Goal: Task Accomplishment & Management: Use online tool/utility

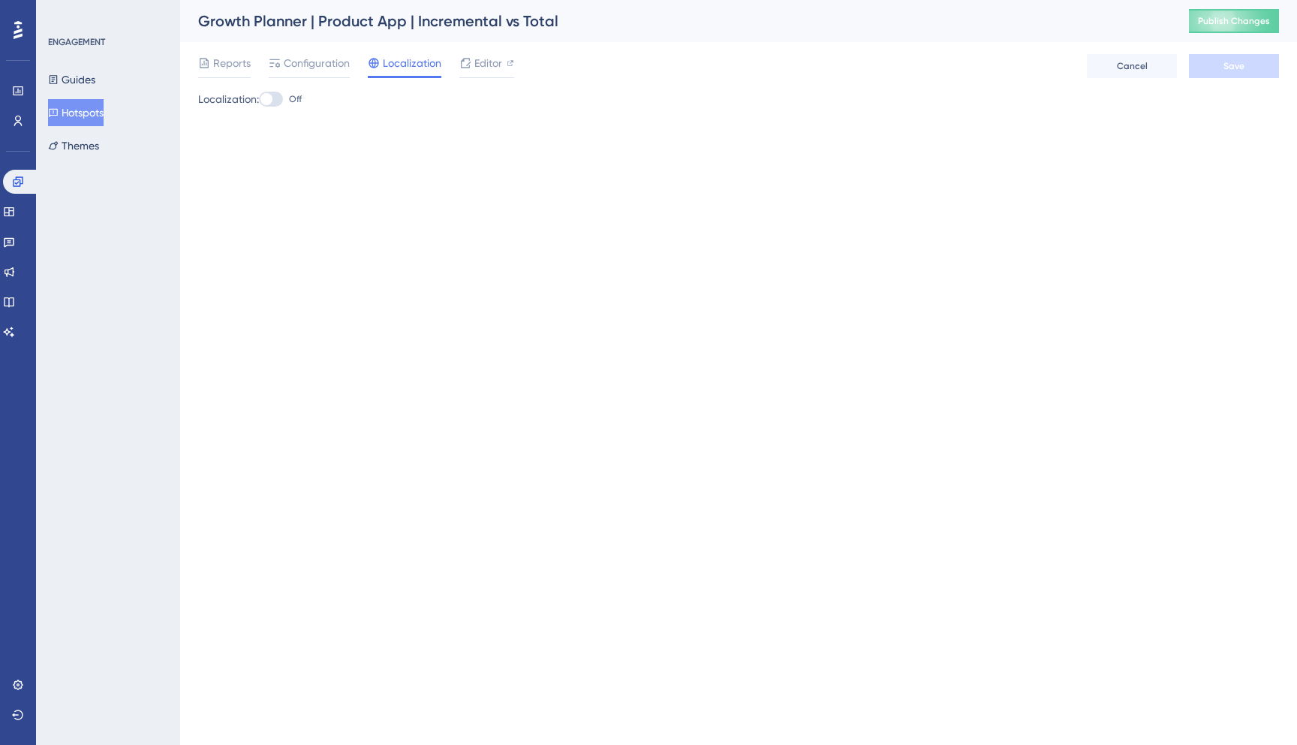
click at [491, 68] on span "Editor" at bounding box center [488, 63] width 28 height 18
click at [77, 126] on div "Guides Hotspots Themes" at bounding box center [109, 112] width 122 height 93
click at [86, 117] on button "Hotspots" at bounding box center [76, 112] width 56 height 27
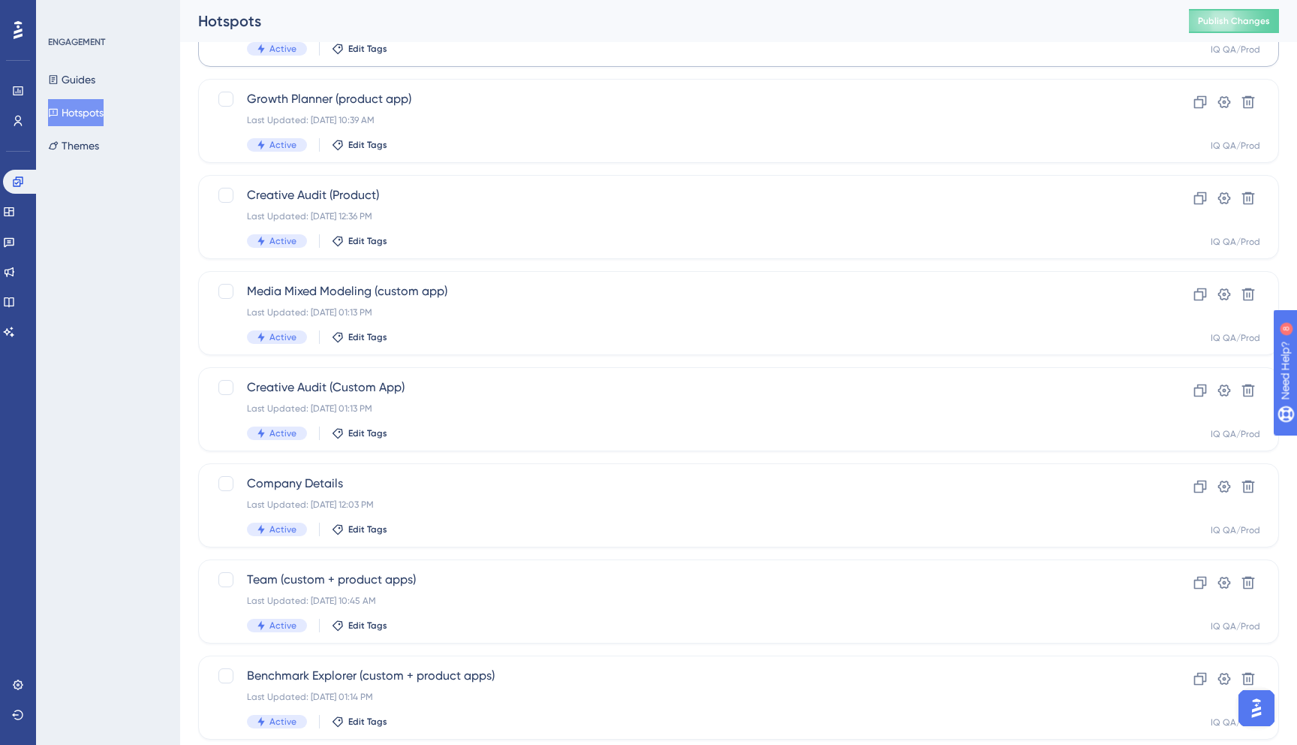
scroll to position [420, 0]
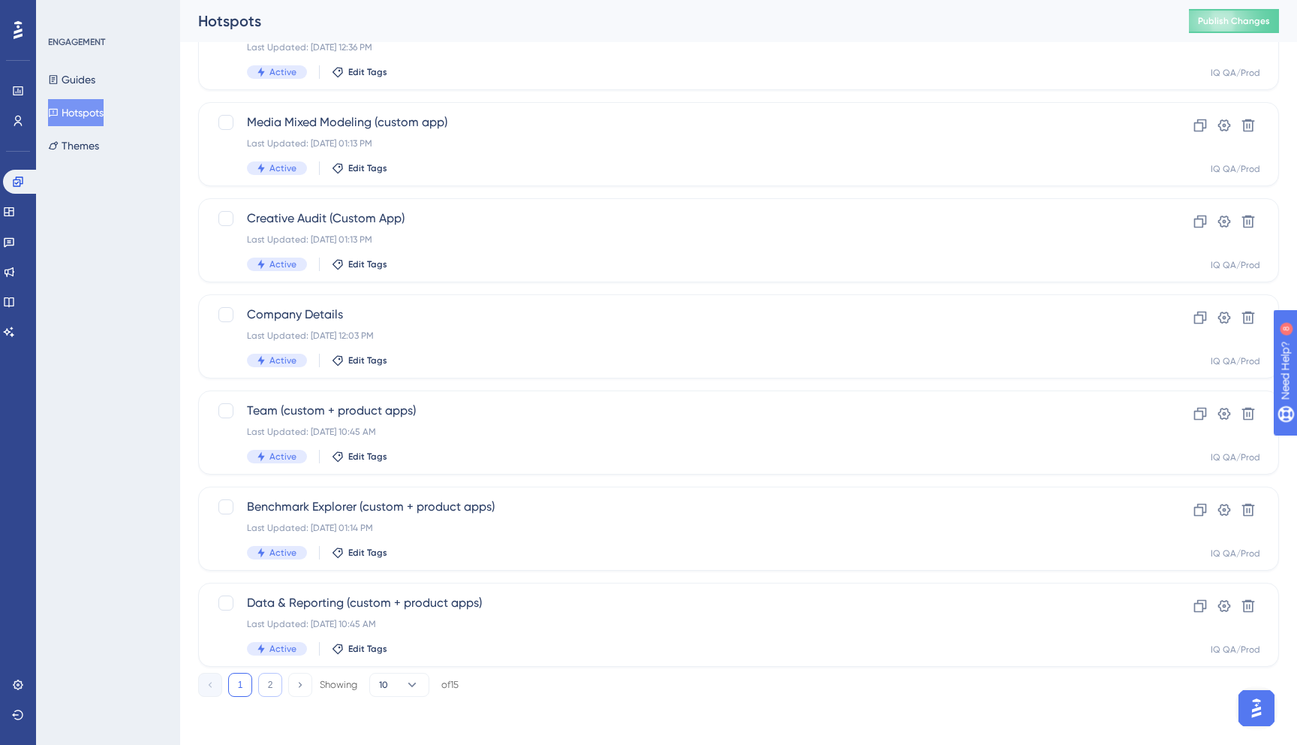
click at [266, 687] on button "2" at bounding box center [270, 685] width 24 height 24
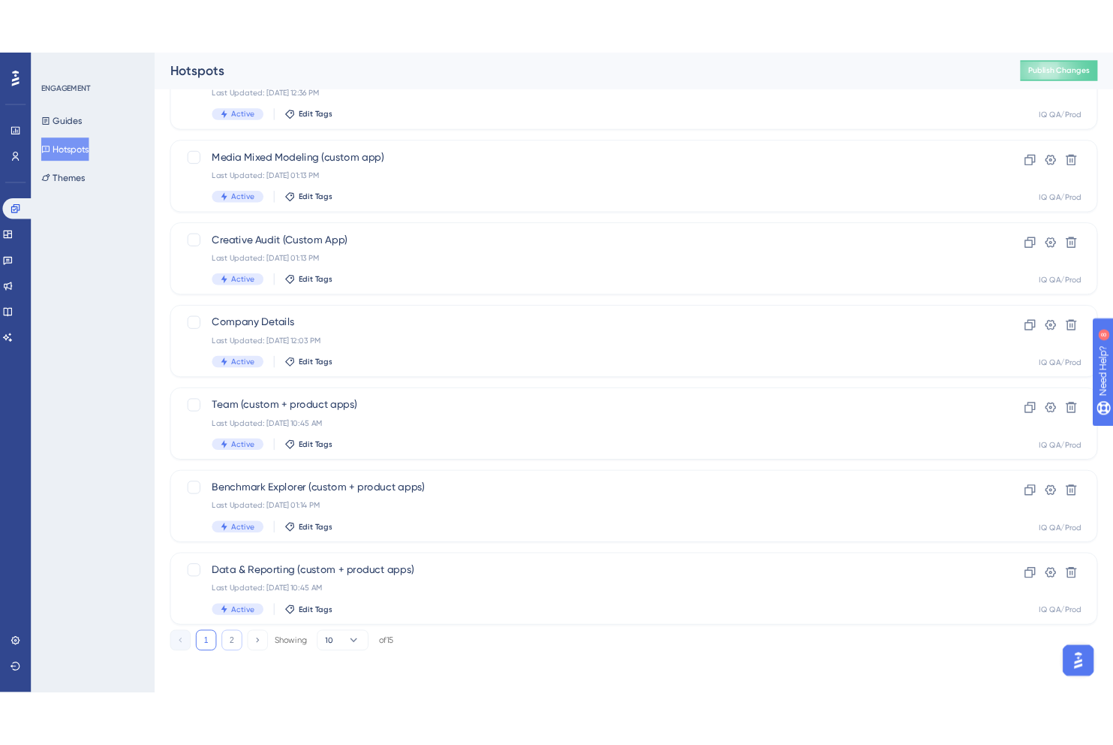
scroll to position [0, 0]
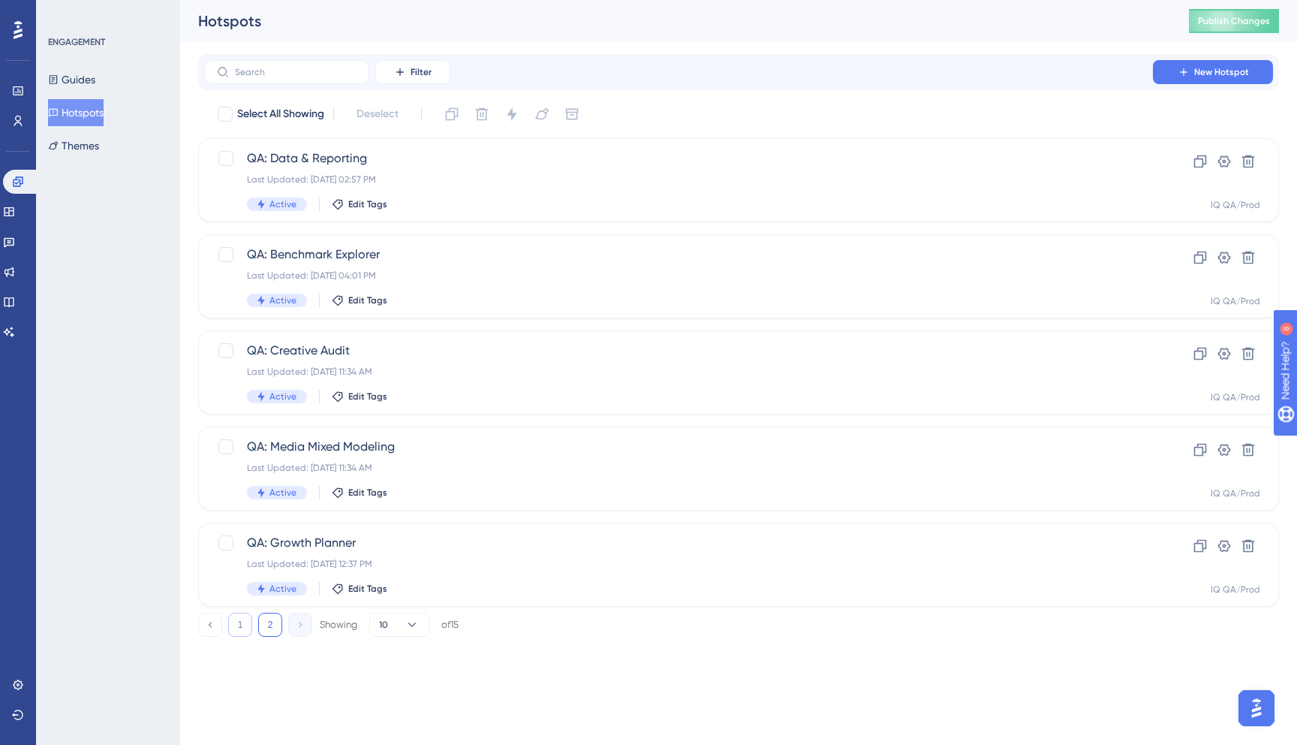
click at [243, 620] on button "1" at bounding box center [240, 625] width 24 height 24
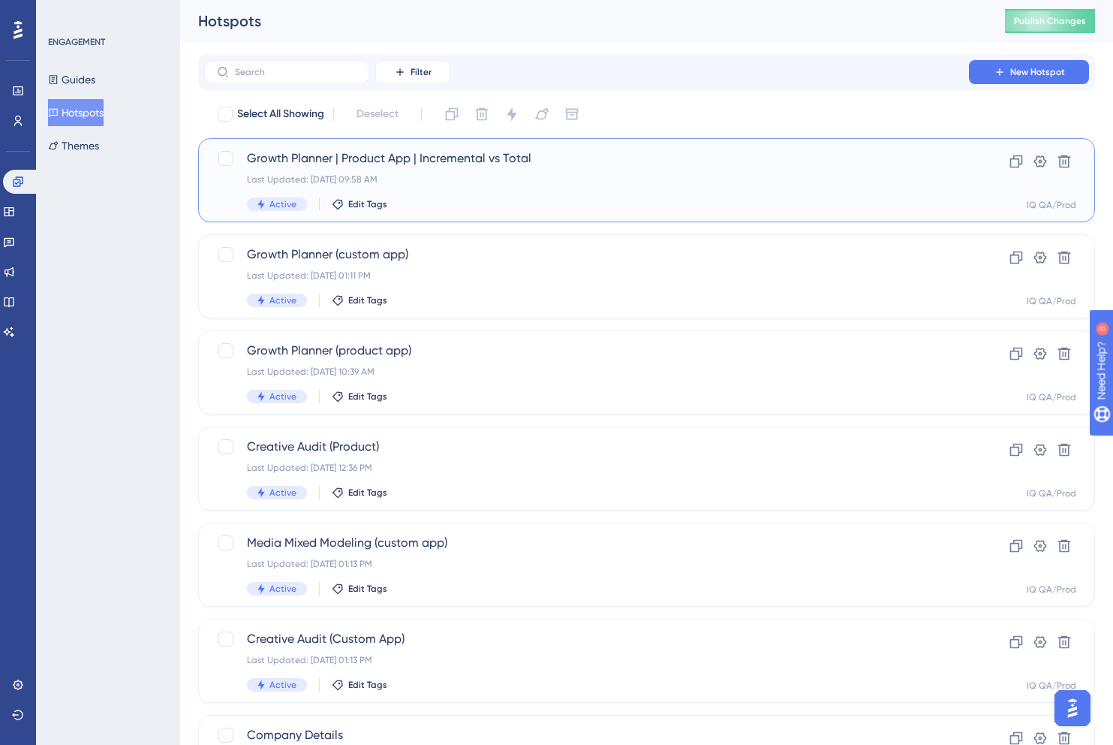
drag, startPoint x: 556, startPoint y: 156, endPoint x: 300, endPoint y: 152, distance: 256.0
click at [300, 152] on span "Growth Planner | Product App | Incremental vs Total" at bounding box center [586, 158] width 679 height 18
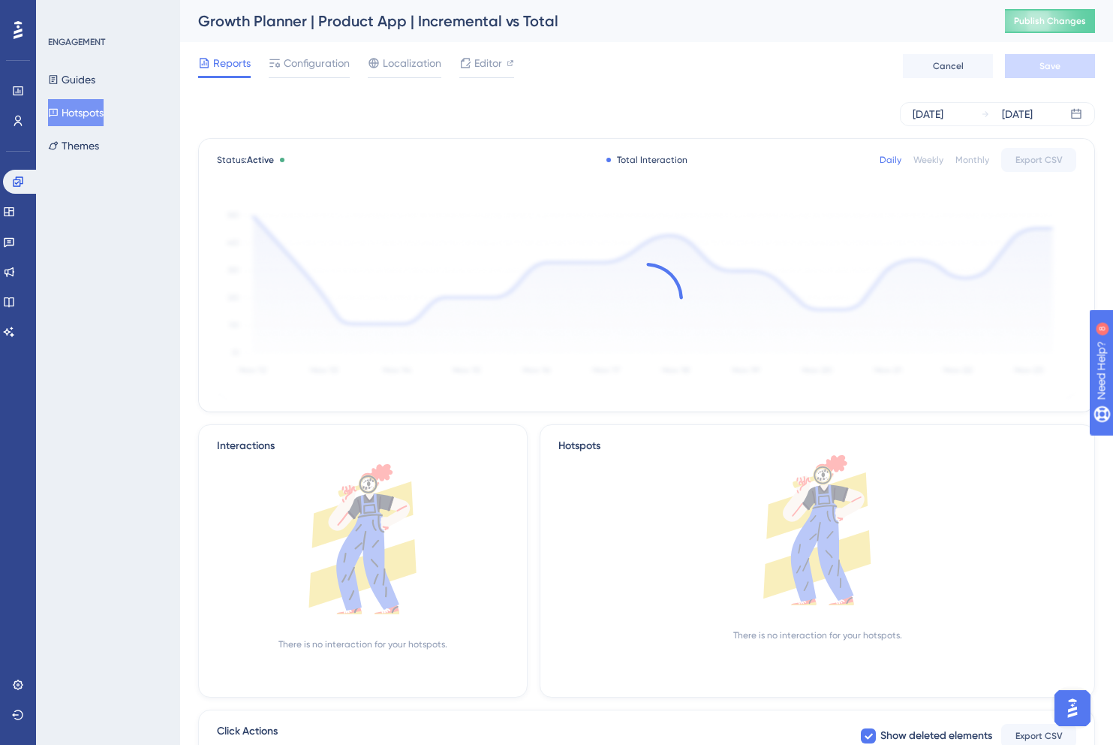
click at [303, 153] on div "Status: Active Total Interaction Daily Weekly Monthly Export CSV" at bounding box center [647, 160] width 860 height 18
click at [486, 65] on span "Editor" at bounding box center [488, 63] width 28 height 18
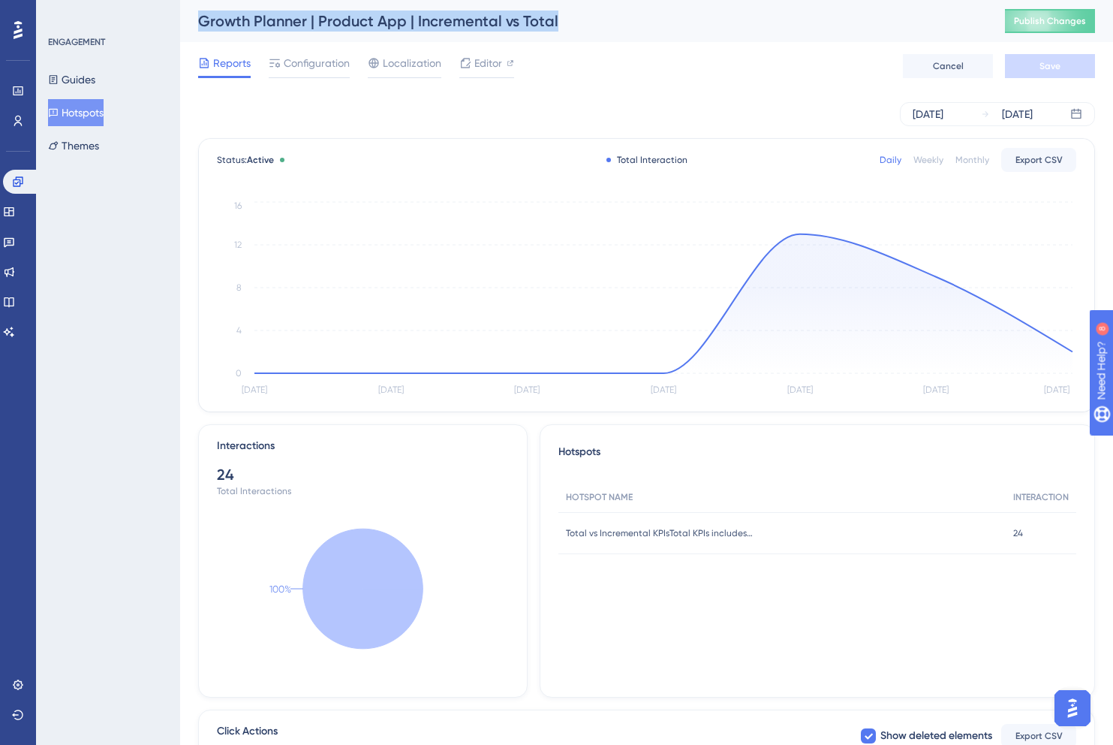
drag, startPoint x: 563, startPoint y: 29, endPoint x: 182, endPoint y: 28, distance: 381.4
click at [181, 28] on div "Growth Planner | Product App | Incremental vs Total Publish Changes" at bounding box center [646, 21] width 933 height 42
copy div "Growth Planner | Product App | Incremental vs Total"
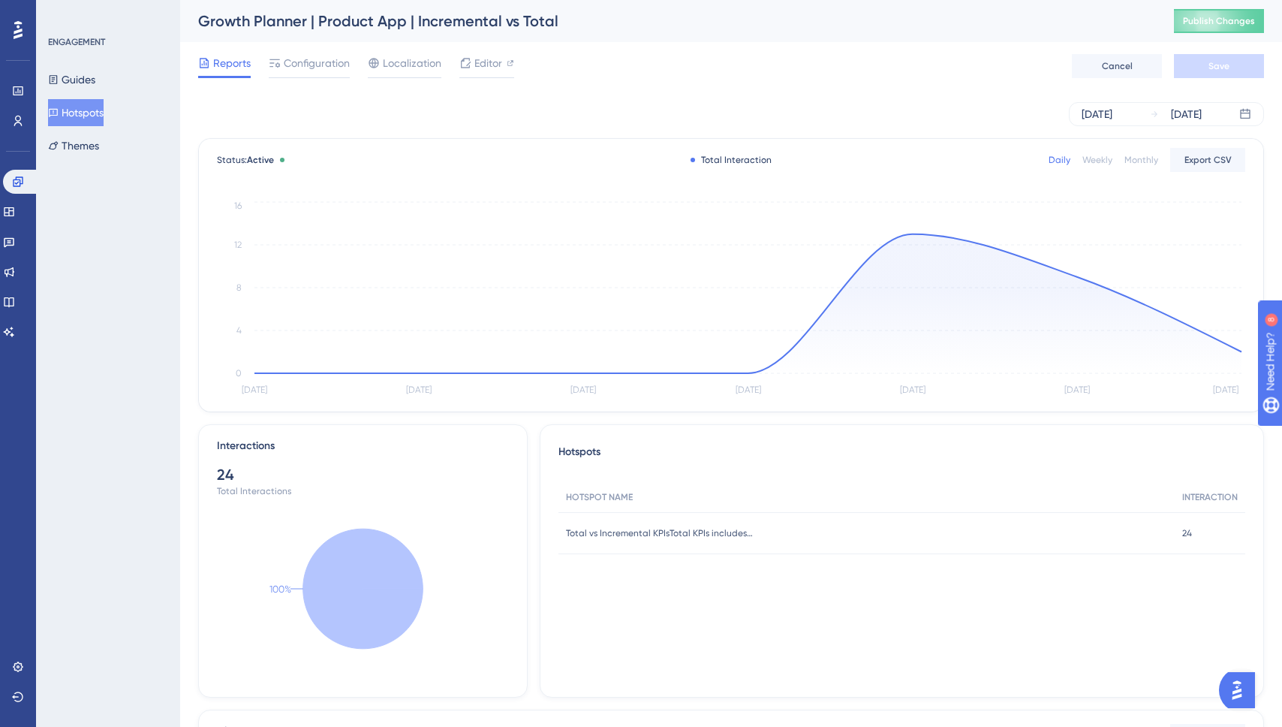
click at [104, 110] on button "Hotspots" at bounding box center [76, 112] width 56 height 27
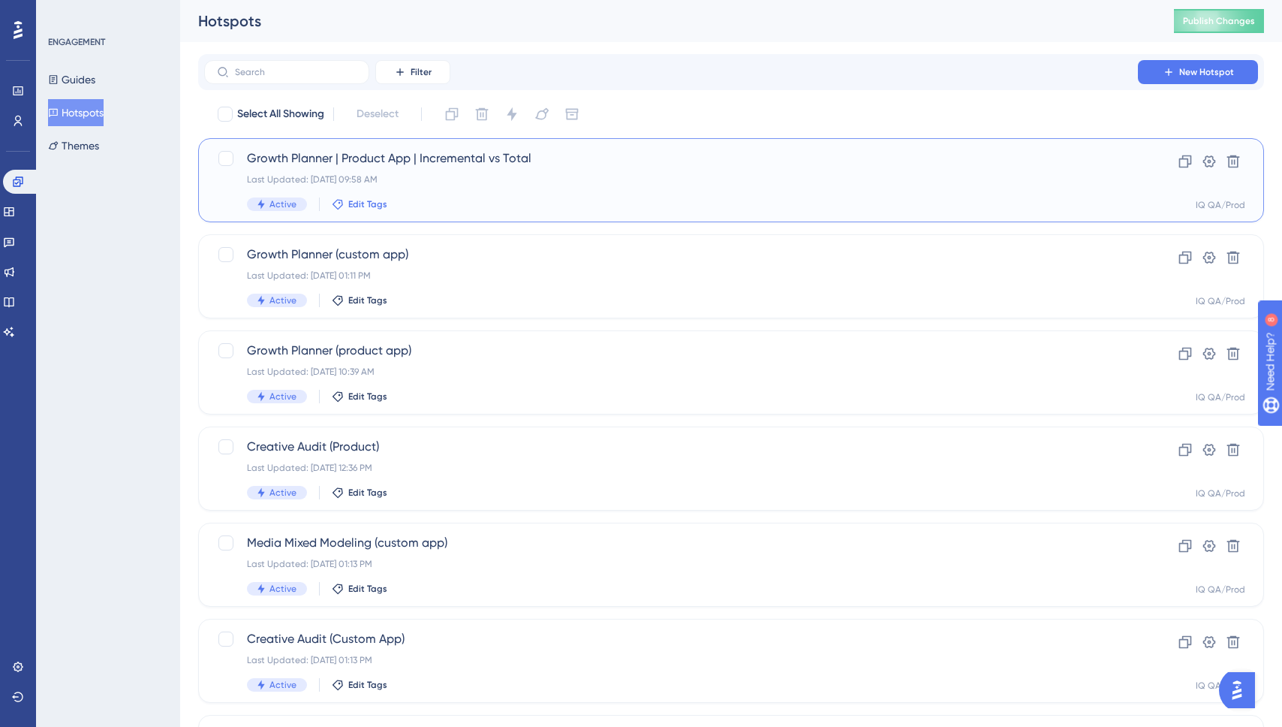
click at [365, 203] on span "Edit Tags" at bounding box center [367, 204] width 39 height 12
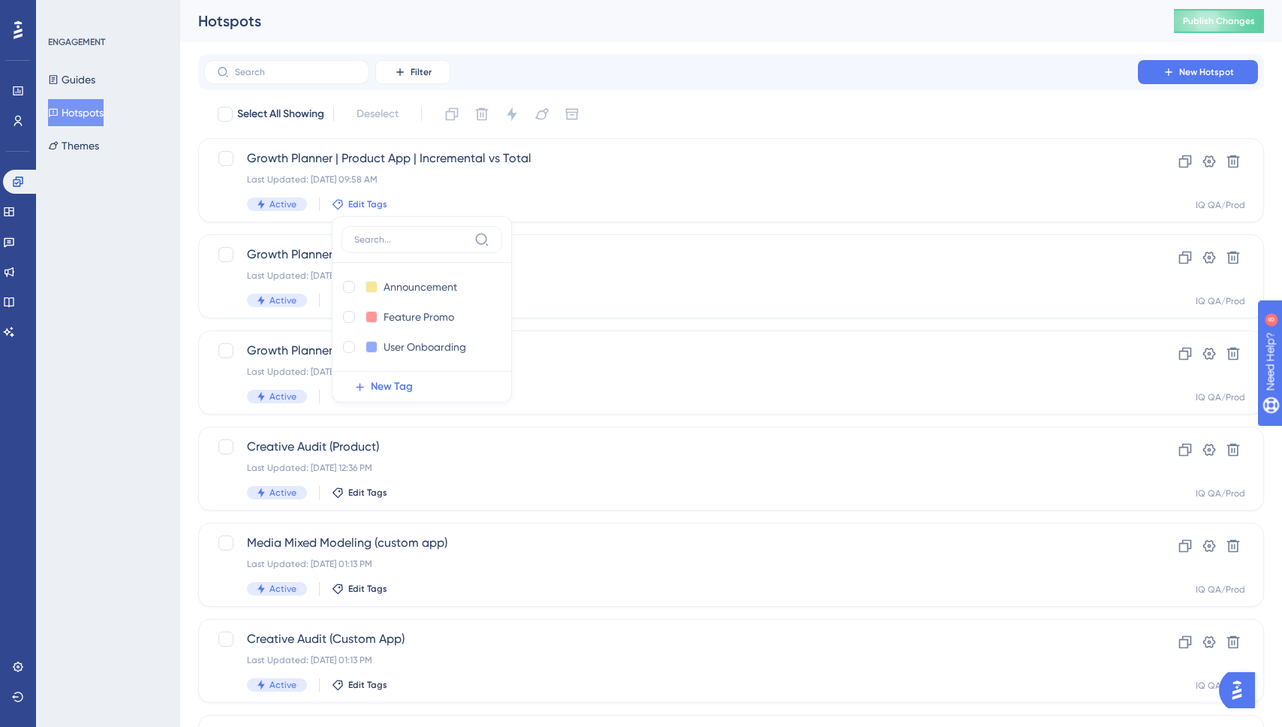
click at [562, 30] on div "Hotspots" at bounding box center [667, 21] width 938 height 21
click at [88, 134] on button "Themes" at bounding box center [73, 145] width 51 height 27
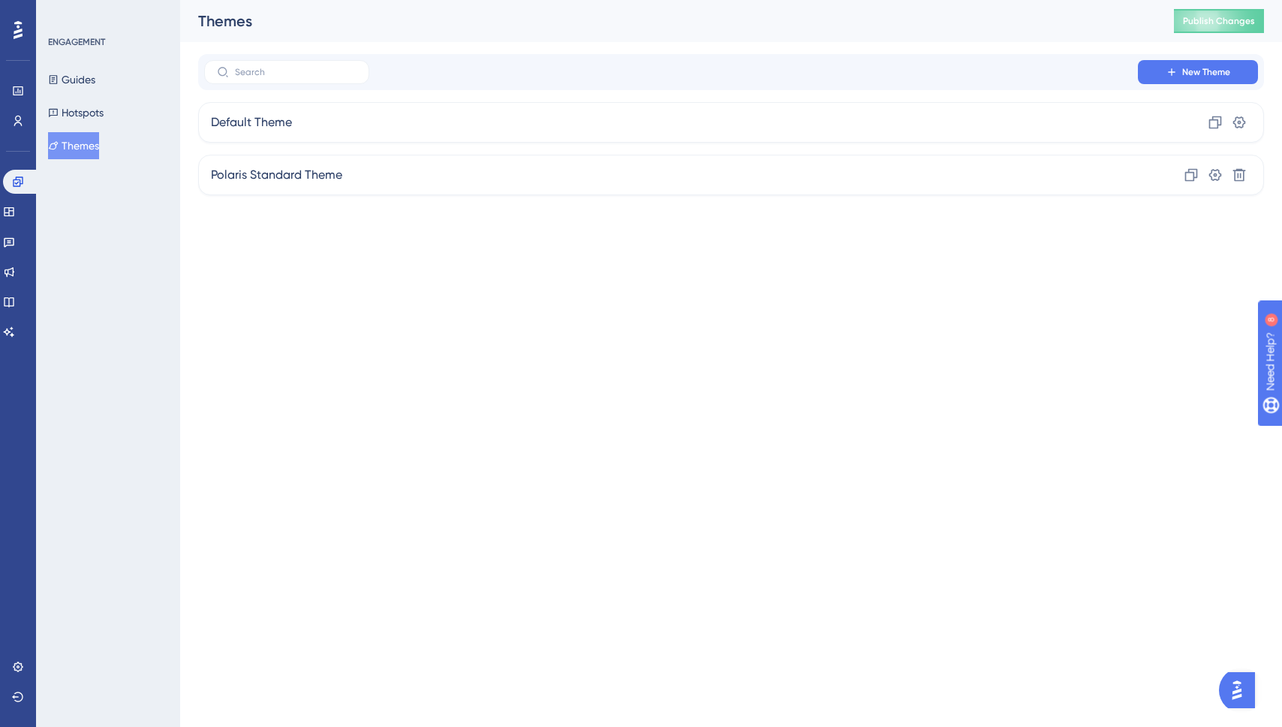
click at [88, 129] on div "Guides Hotspots Themes" at bounding box center [109, 112] width 122 height 93
click at [86, 120] on button "Hotspots" at bounding box center [76, 112] width 56 height 27
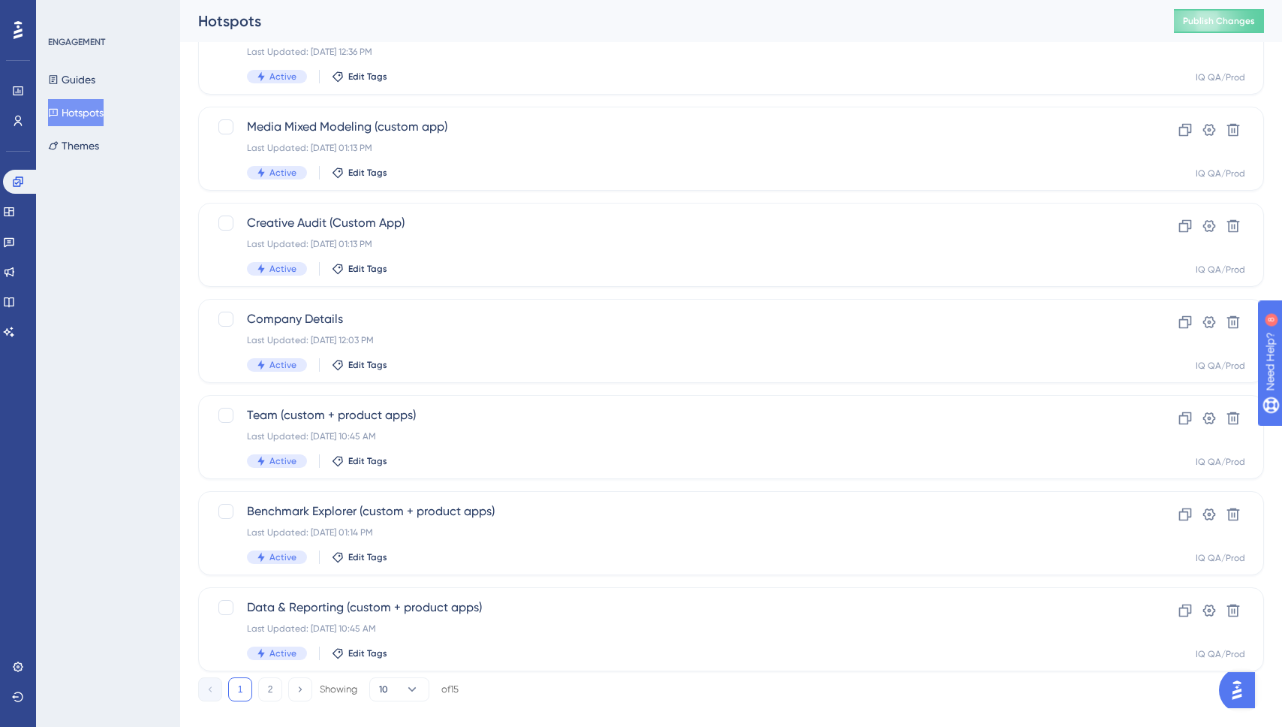
scroll to position [438, 0]
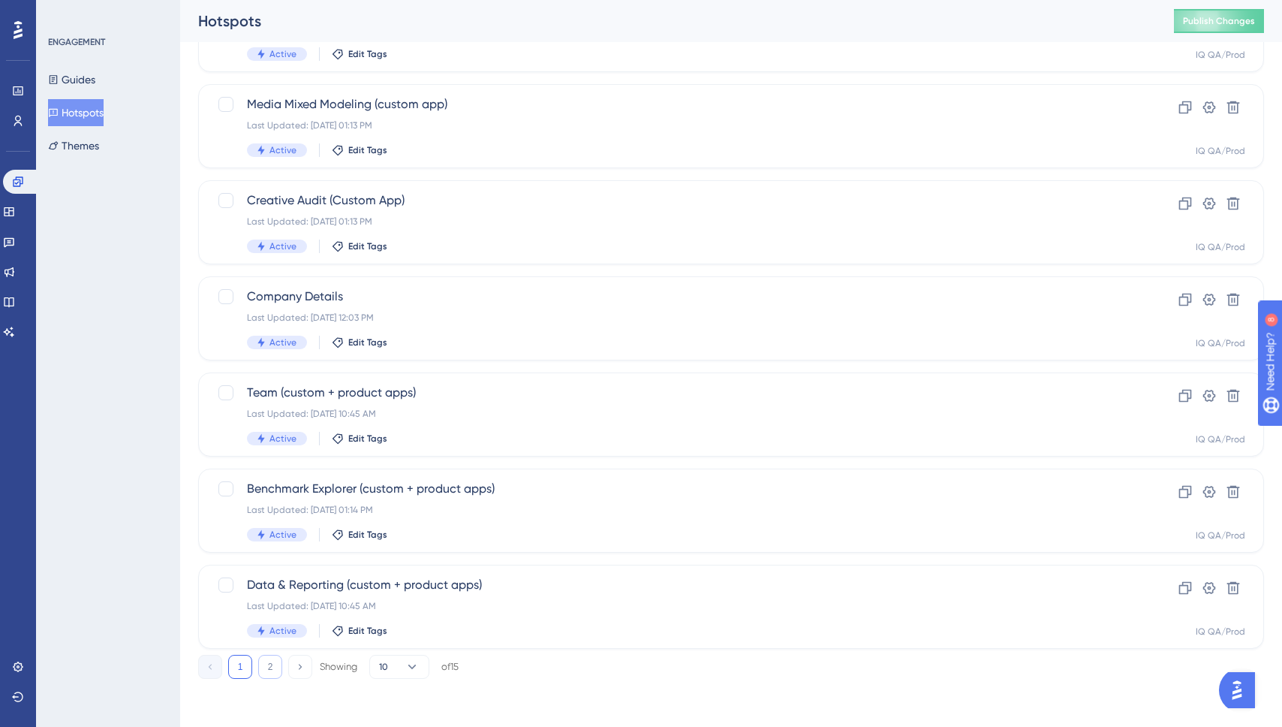
click at [268, 667] on button "2" at bounding box center [270, 667] width 24 height 24
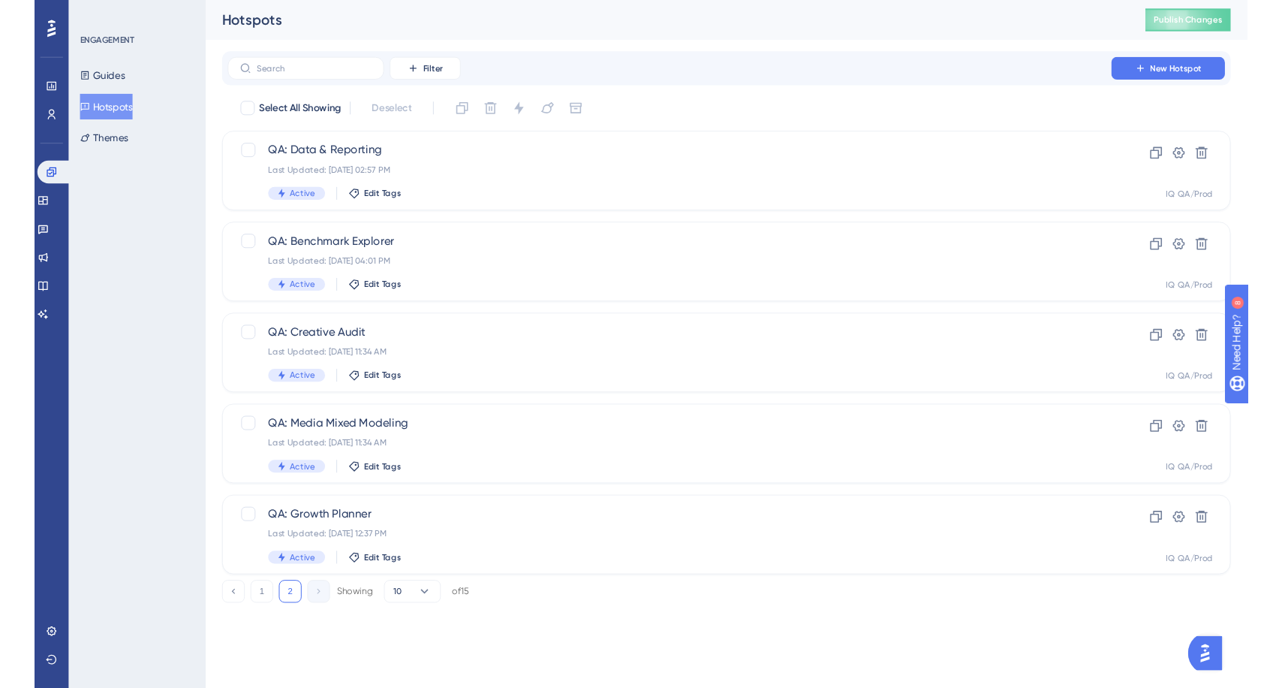
scroll to position [0, 0]
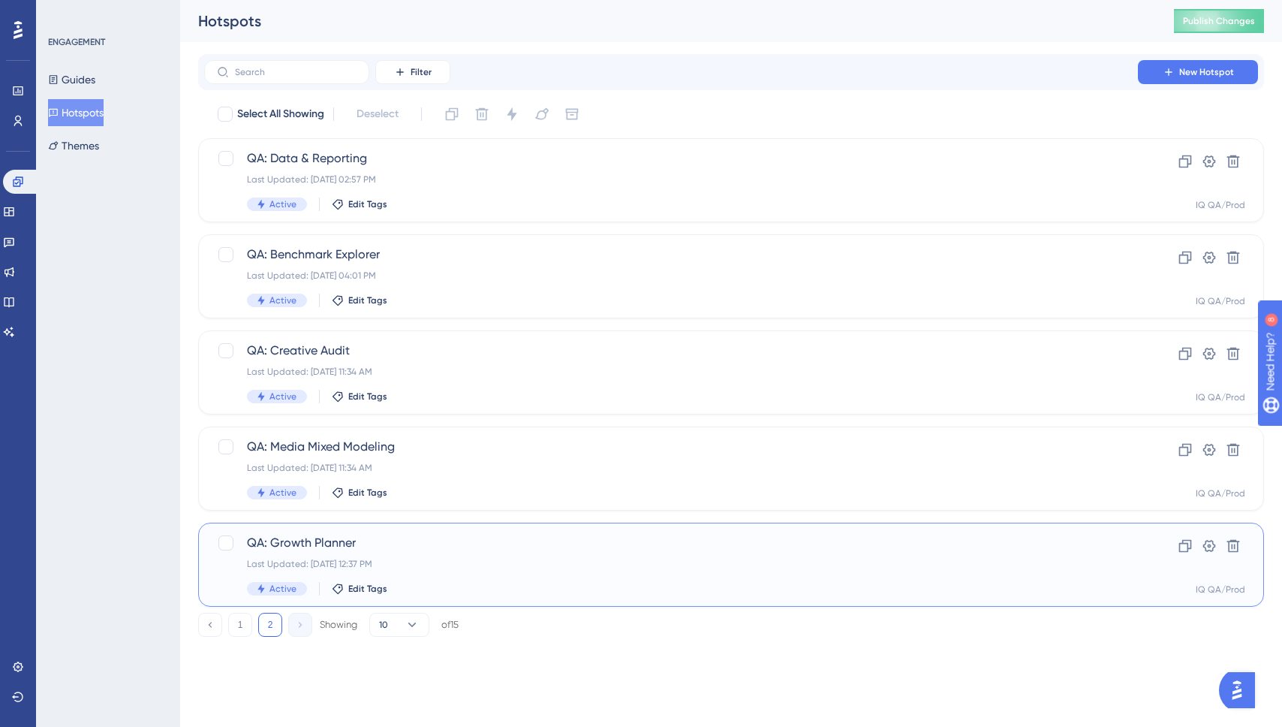
click at [472, 528] on div "QA: Growth Planner Last Updated: Aug 20 2025, 12:37 PM Active Edit Tags Clone S…" at bounding box center [731, 565] width 1066 height 84
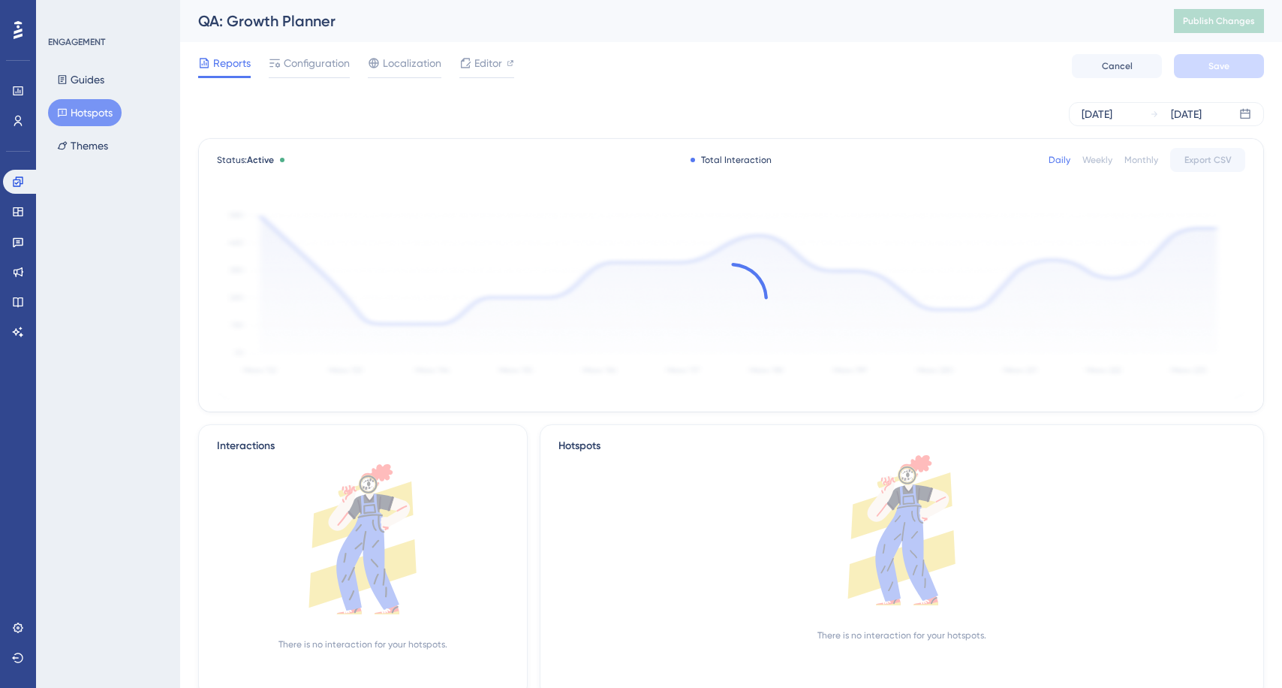
click at [110, 120] on button "Hotspots" at bounding box center [85, 112] width 74 height 27
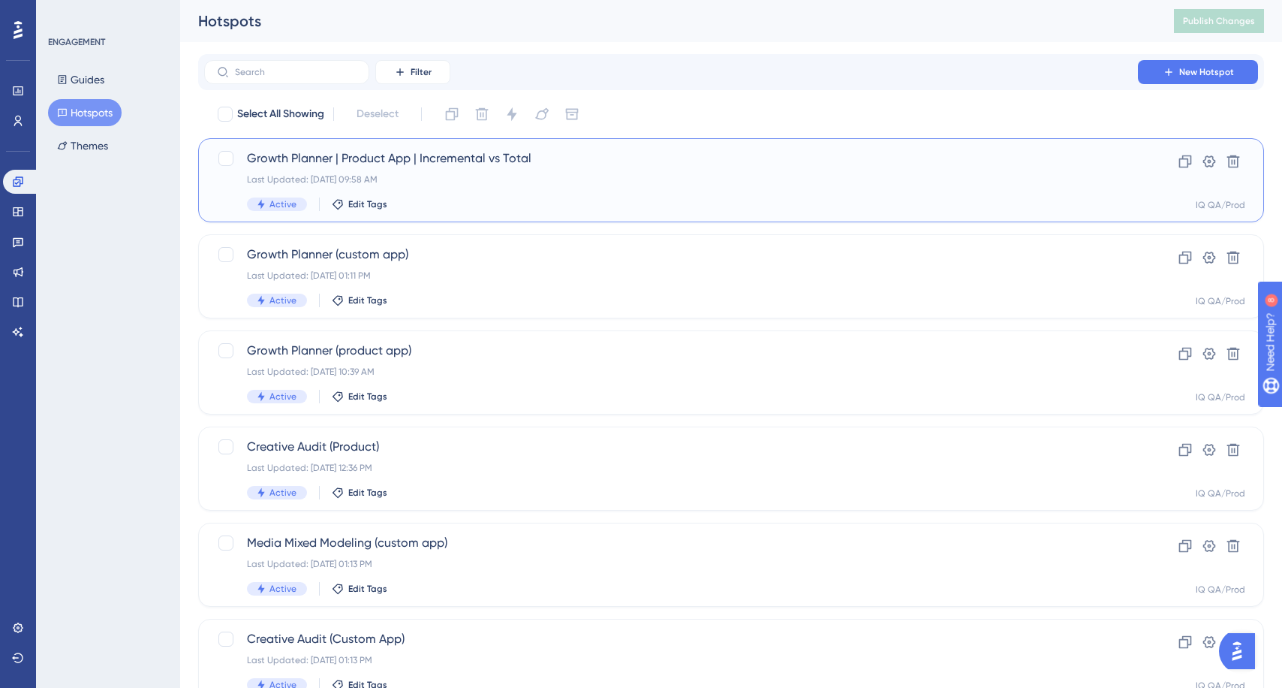
click at [499, 158] on span "Growth Planner | Product App | Incremental vs Total" at bounding box center [671, 158] width 848 height 18
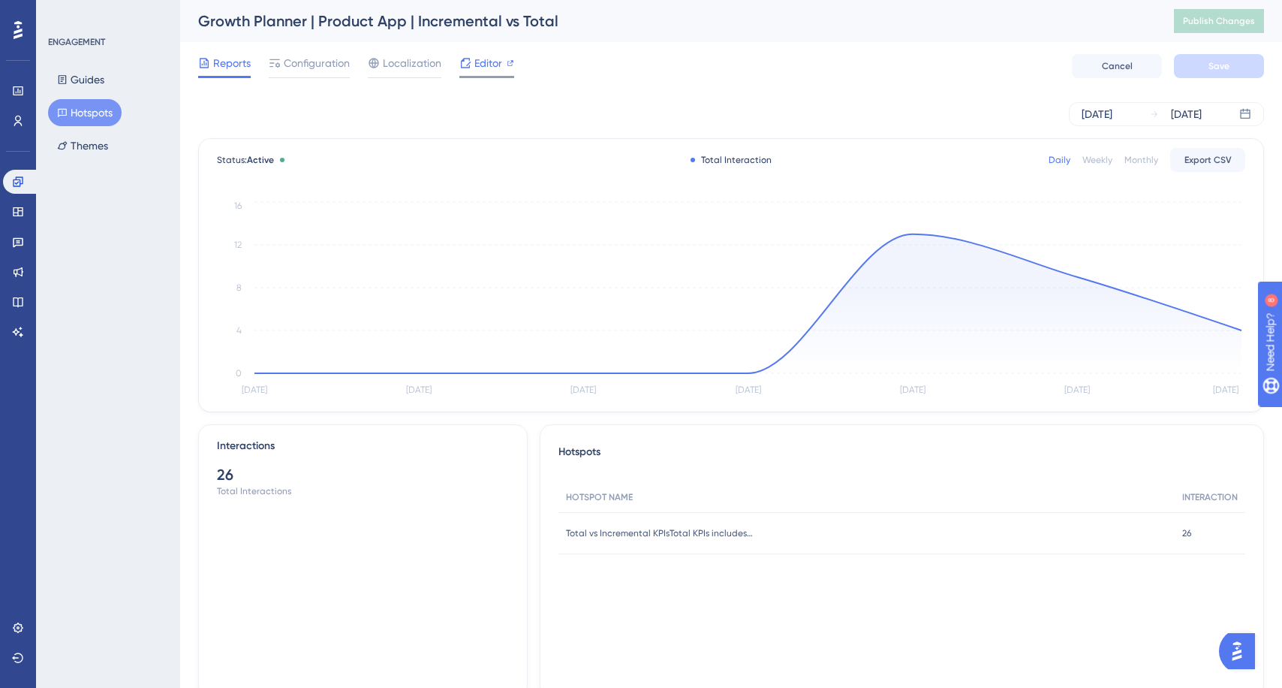
click at [483, 77] on div at bounding box center [486, 77] width 55 height 2
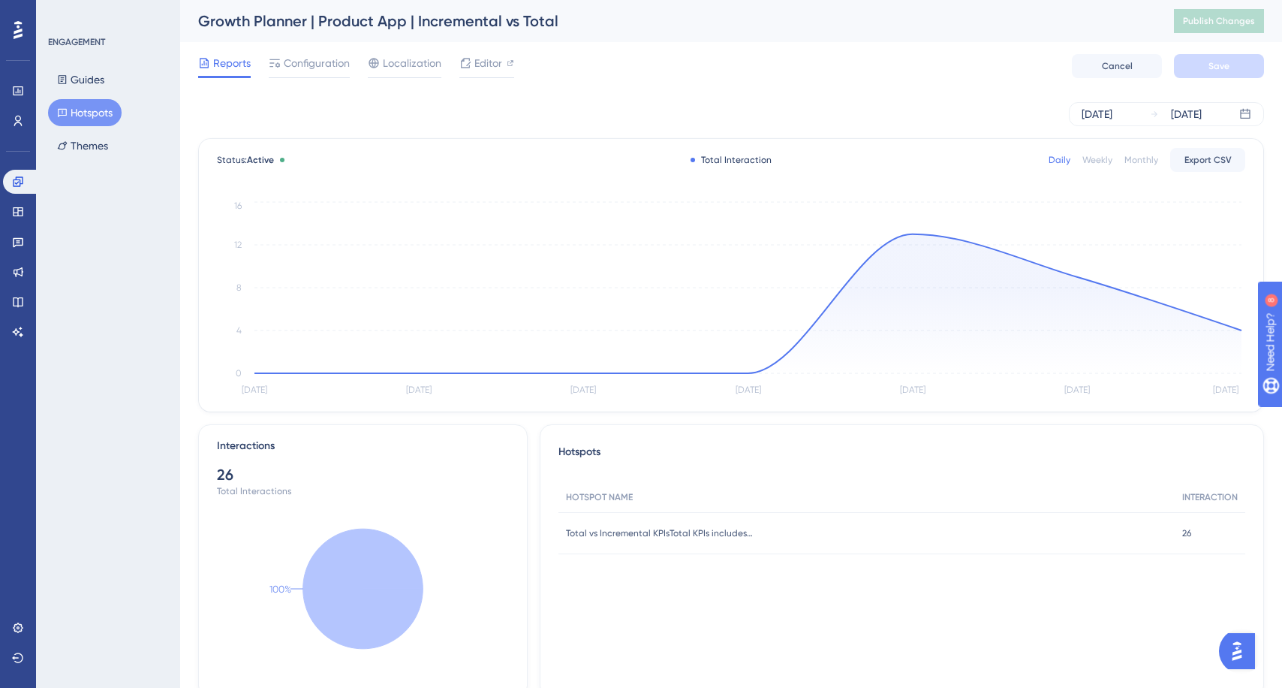
click at [83, 113] on button "Hotspots" at bounding box center [85, 112] width 74 height 27
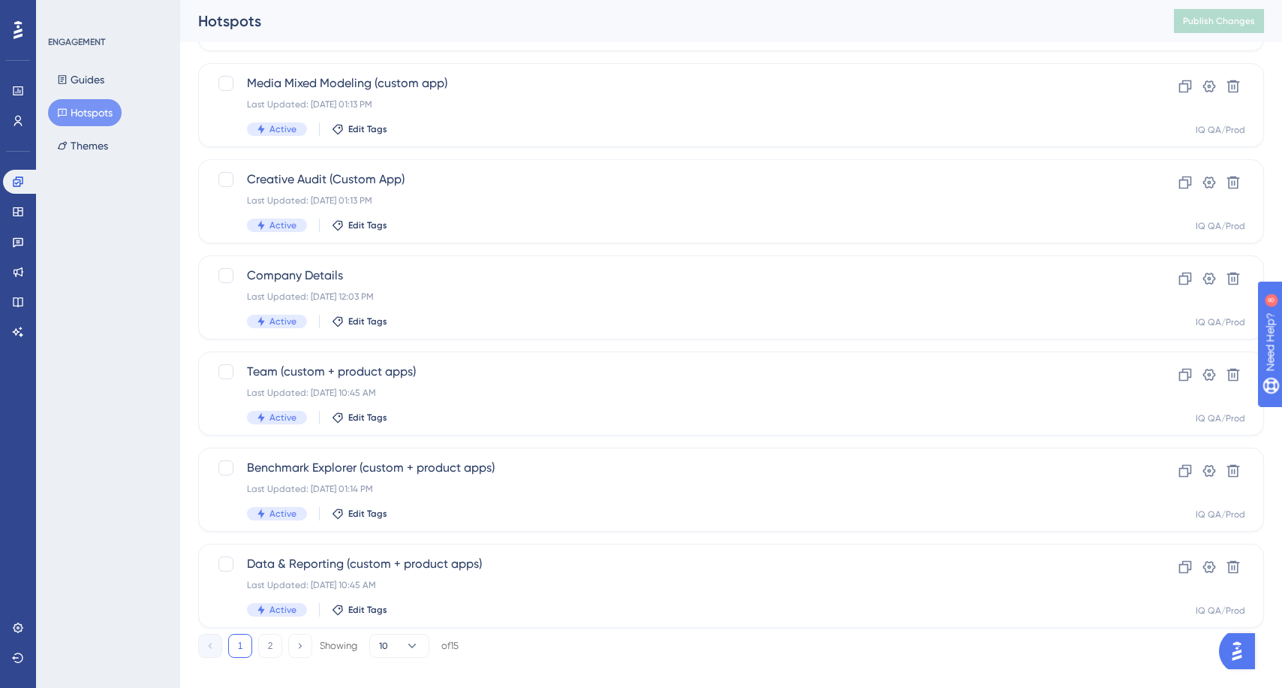
scroll to position [477, 0]
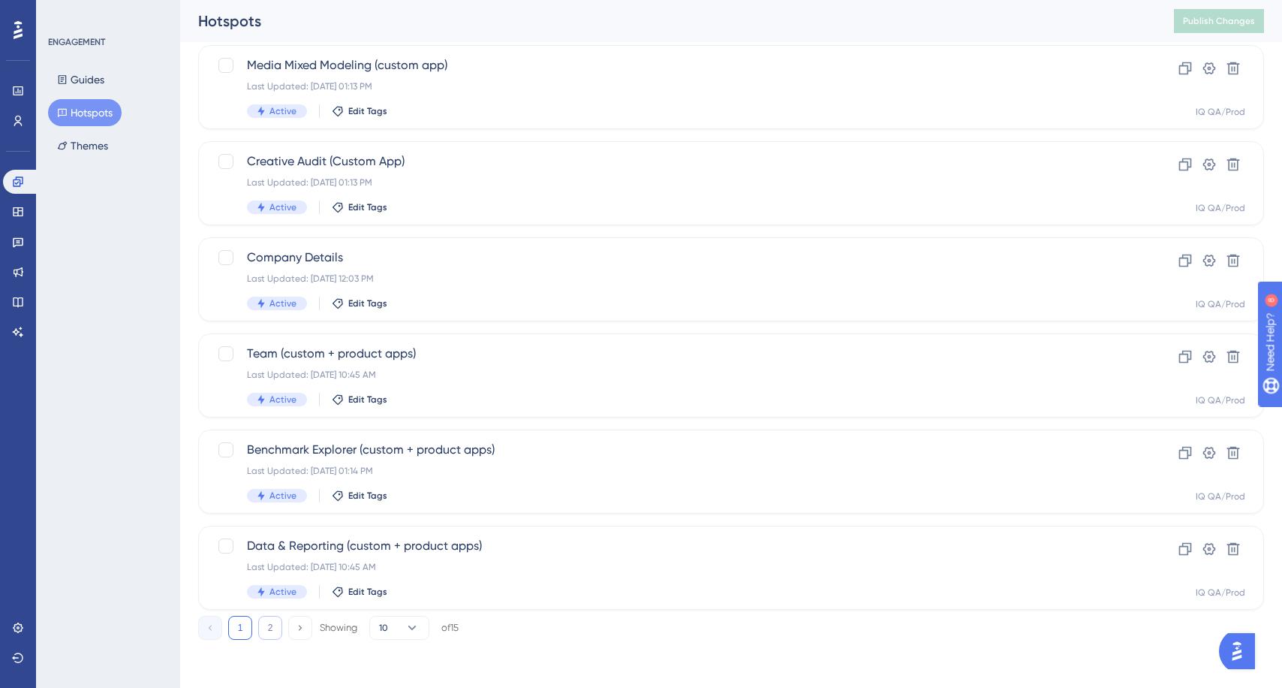
click at [273, 632] on button "2" at bounding box center [270, 628] width 24 height 24
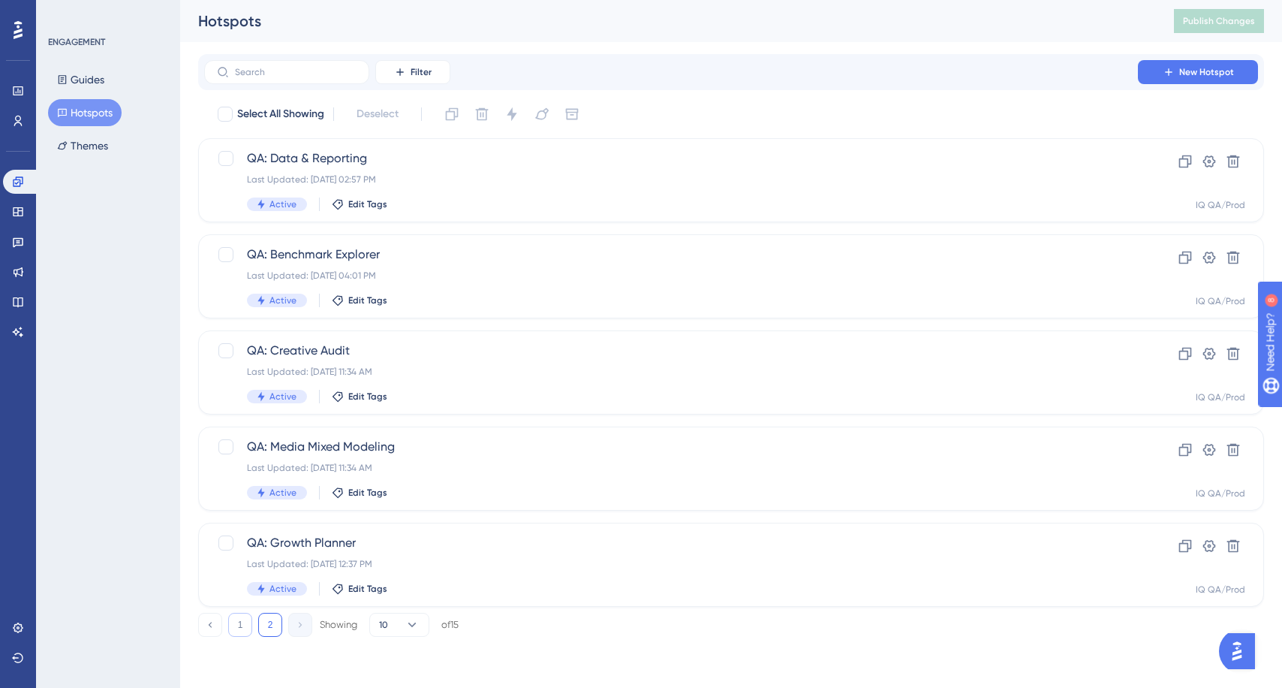
click at [246, 631] on button "1" at bounding box center [240, 625] width 24 height 24
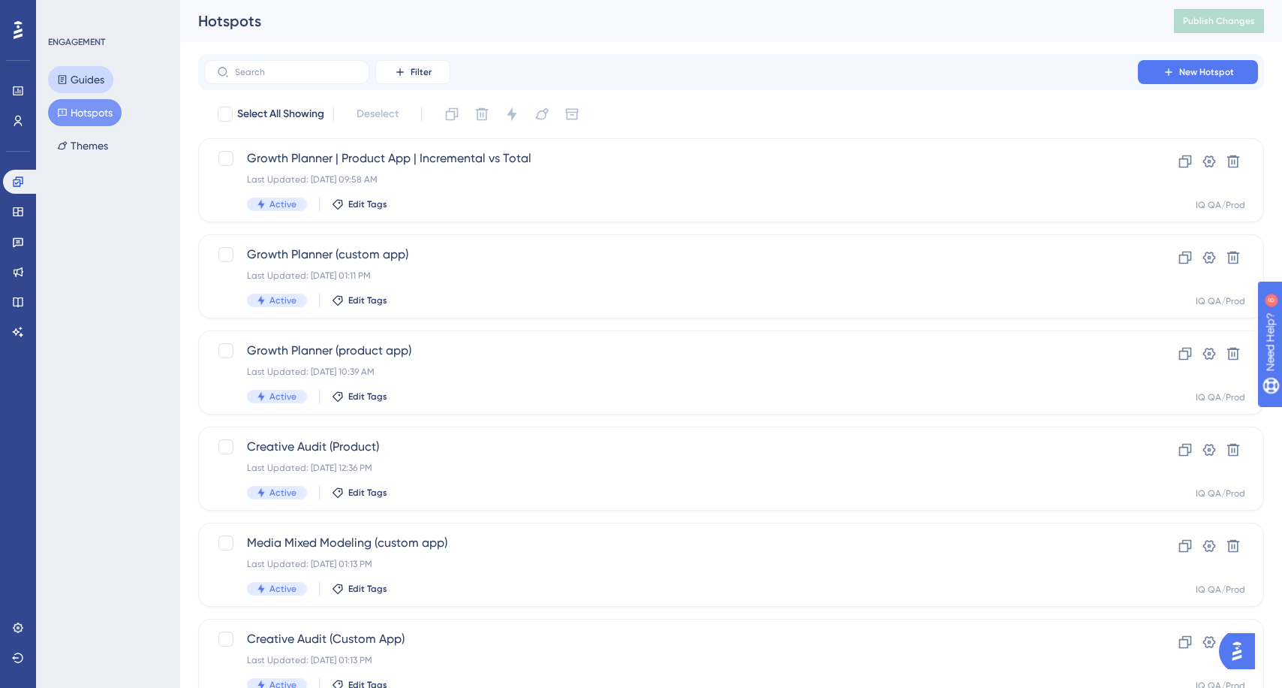
click at [97, 77] on button "Guides" at bounding box center [80, 79] width 65 height 27
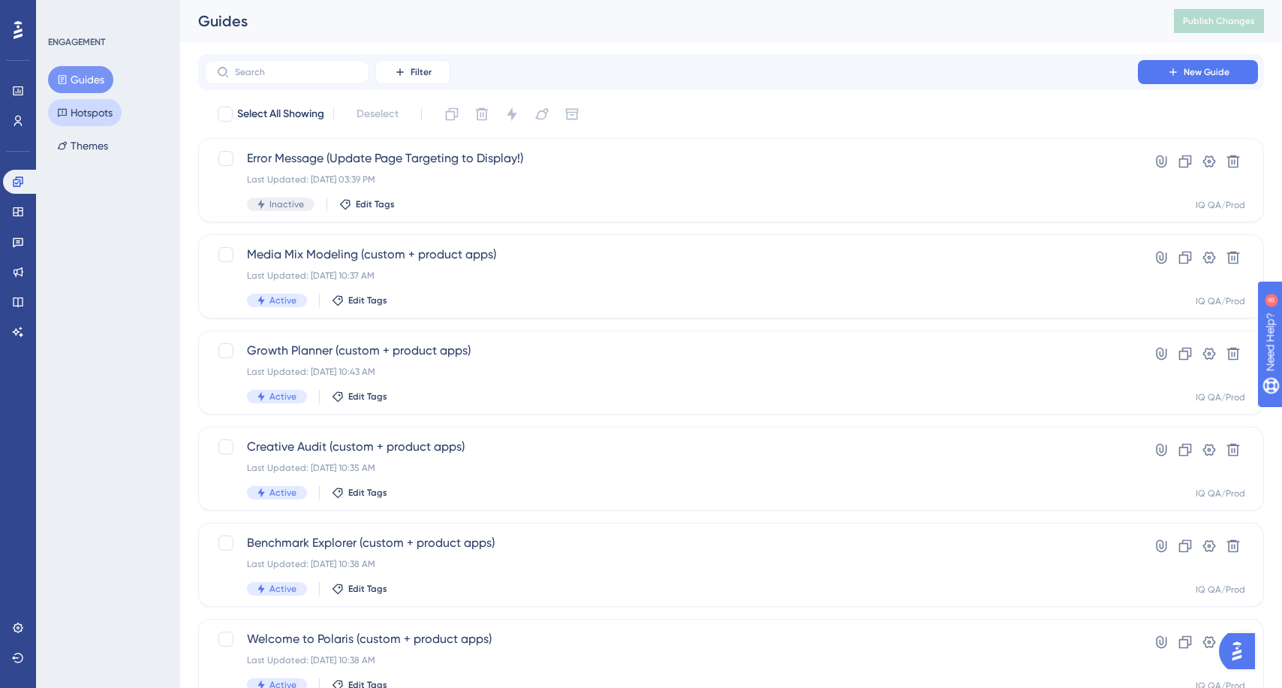
click at [98, 114] on button "Hotspots" at bounding box center [85, 112] width 74 height 27
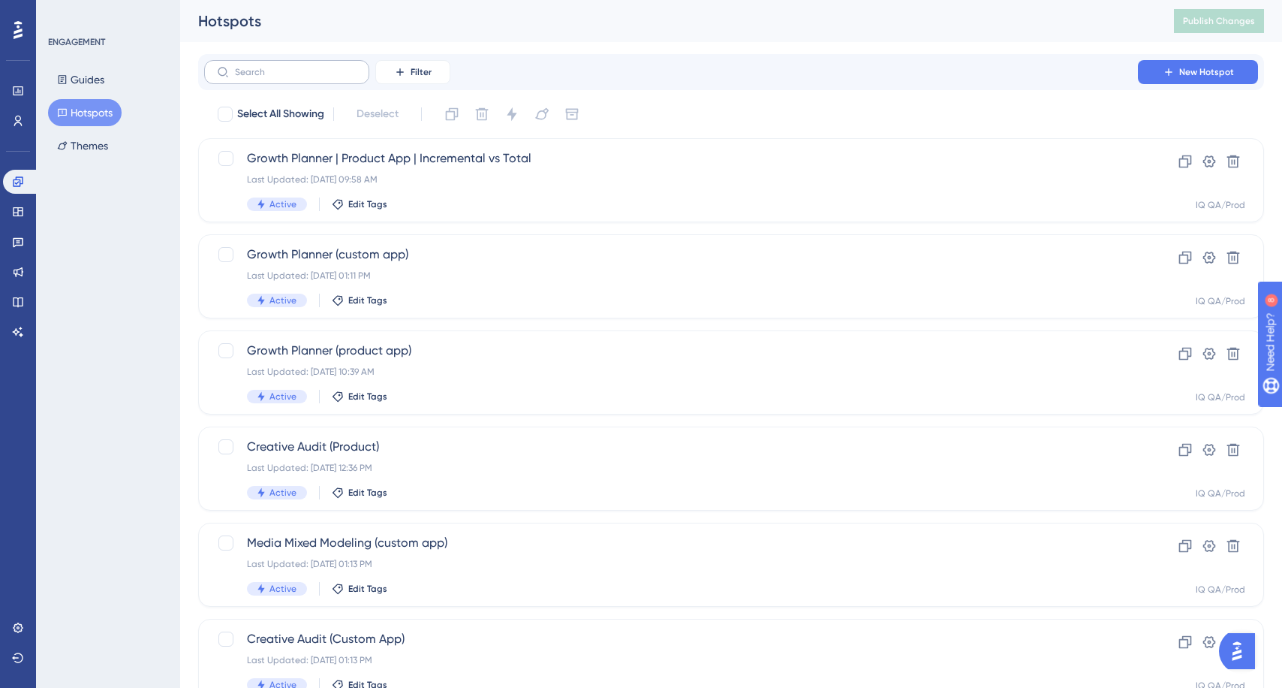
click at [279, 78] on label at bounding box center [286, 72] width 165 height 24
click at [279, 77] on input "text" at bounding box center [296, 72] width 122 height 11
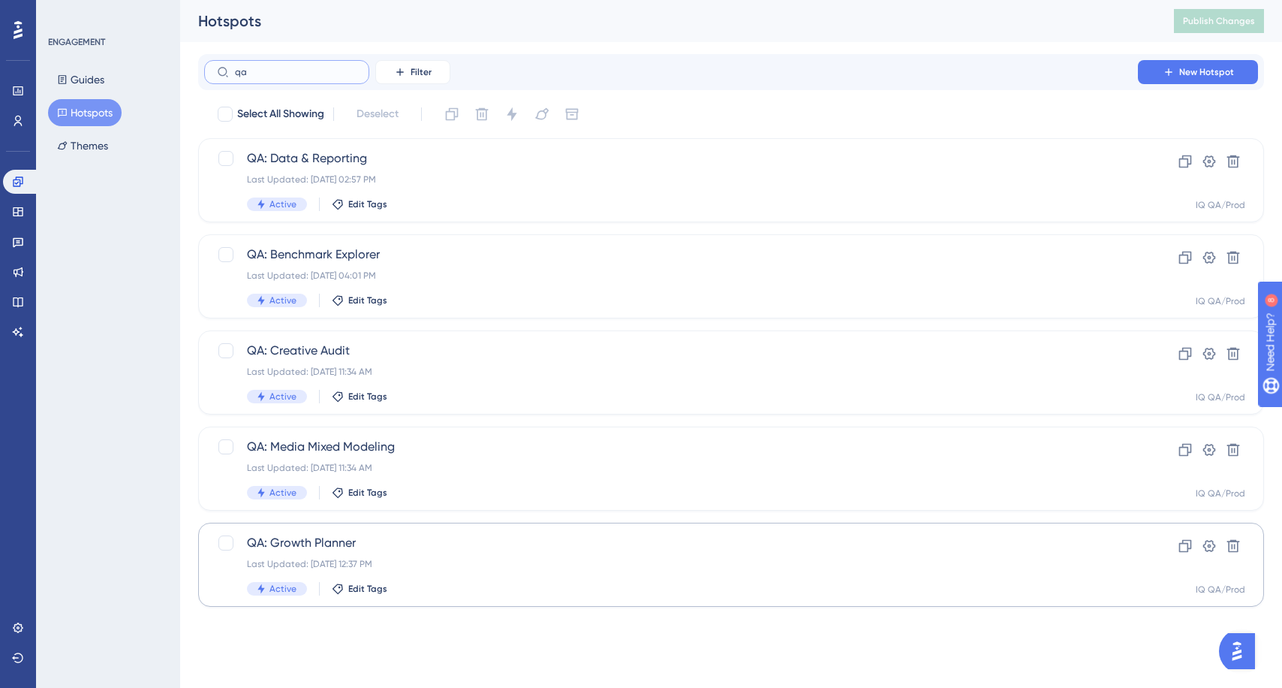
type input "qa"
click at [331, 541] on span "QA: Growth Planner" at bounding box center [671, 543] width 848 height 18
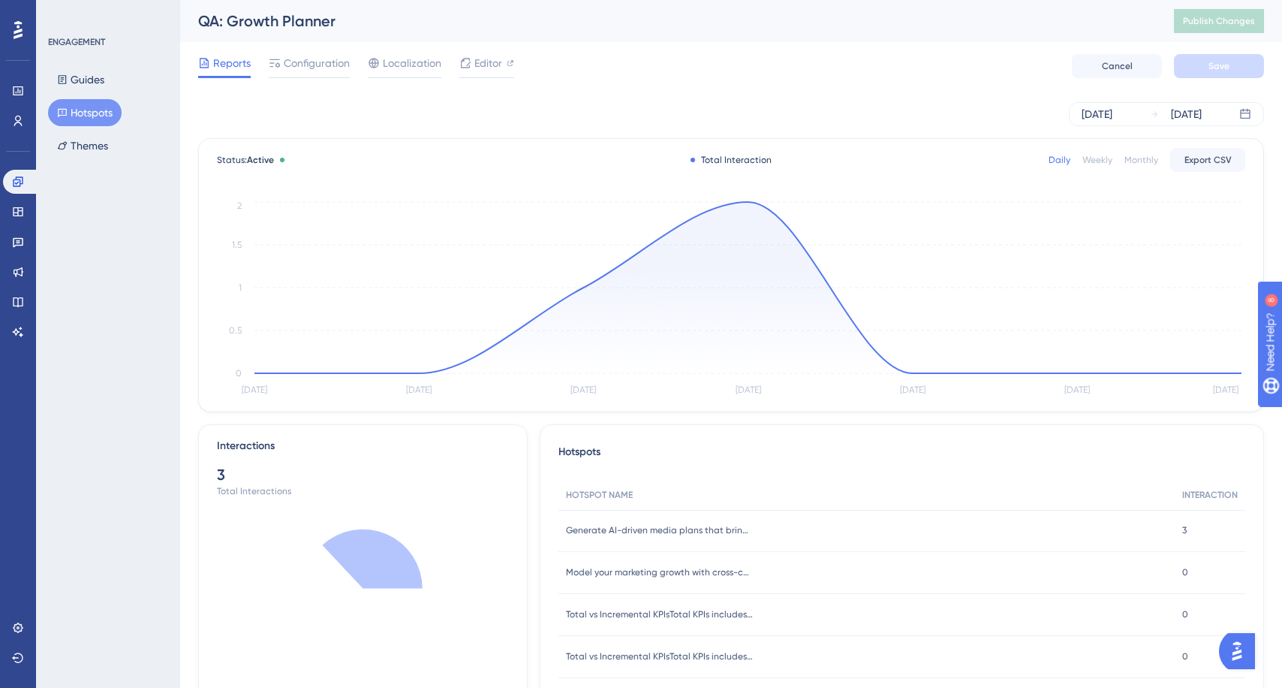
click at [324, 78] on div "Reports Configuration Localization Editor Cancel Save" at bounding box center [731, 66] width 1066 height 48
click at [324, 68] on span "Configuration" at bounding box center [317, 63] width 66 height 18
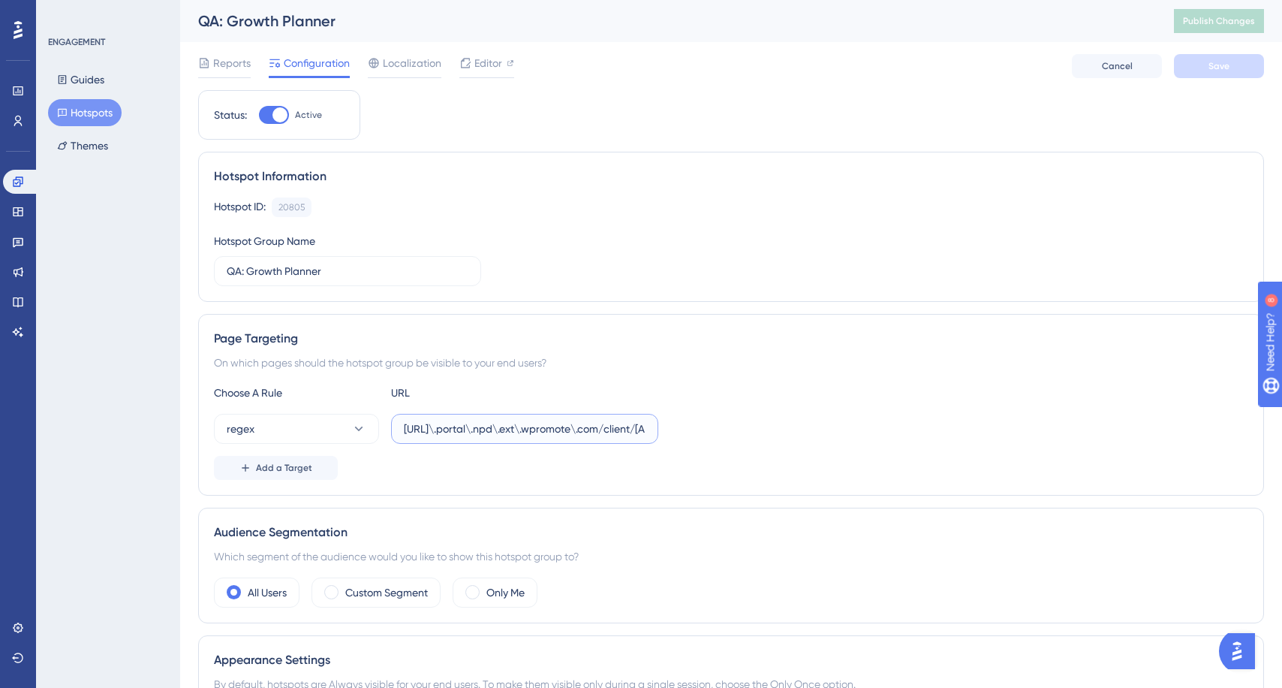
drag, startPoint x: 487, startPoint y: 436, endPoint x: 635, endPoint y: 438, distance: 147.9
click at [637, 438] on label "https://dev\.portal\.npd\.ext\.wpromote\.com/client/[A-Z0-9]+/app/growth-planne…" at bounding box center [524, 429] width 267 height 30
click at [637, 437] on input "https://dev\.portal\.npd\.ext\.wpromote\.com/client/[A-Z0-9]+/app/growth-planne…" at bounding box center [525, 428] width 242 height 17
click at [615, 438] on label "https://dev\.portal\.npd\.ext\.wpromote\.com/client/[A-Z0-9]+/app/growth-planne…" at bounding box center [524, 429] width 267 height 30
click at [615, 437] on input "https://dev\.portal\.npd\.ext\.wpromote\.com/client/[A-Z0-9]+/app/growth-planne…" at bounding box center [525, 428] width 242 height 17
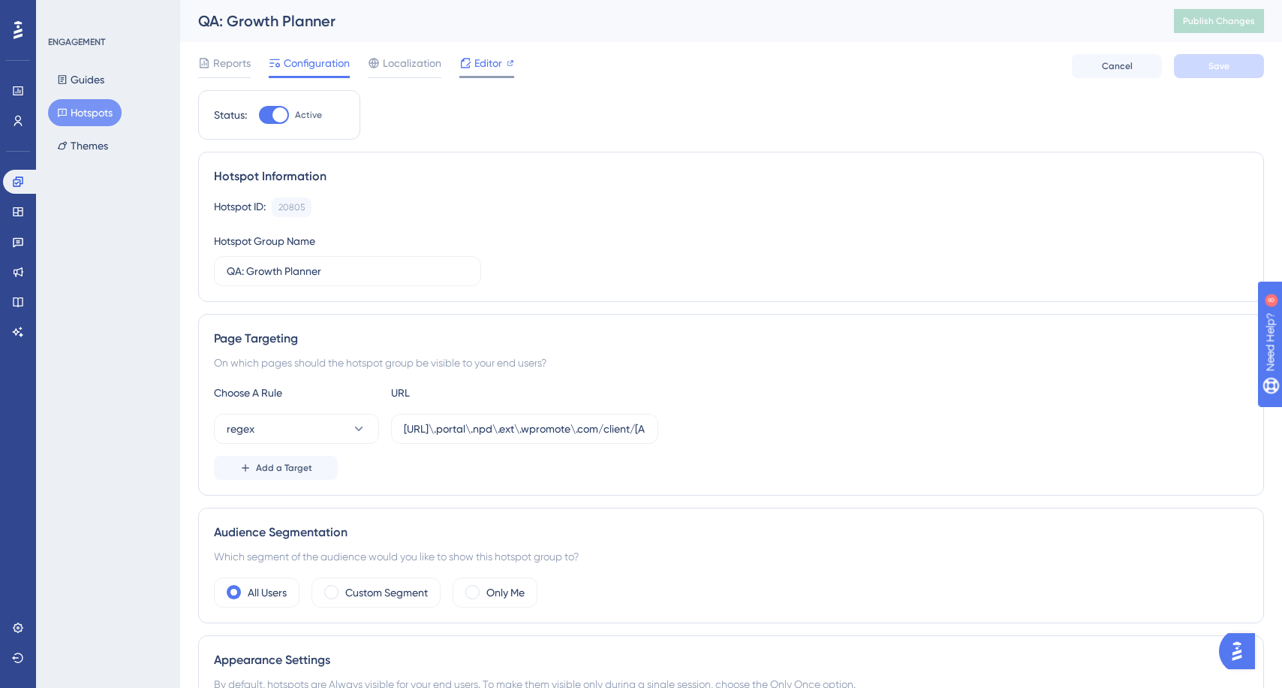
click at [491, 63] on span "Editor" at bounding box center [488, 63] width 28 height 18
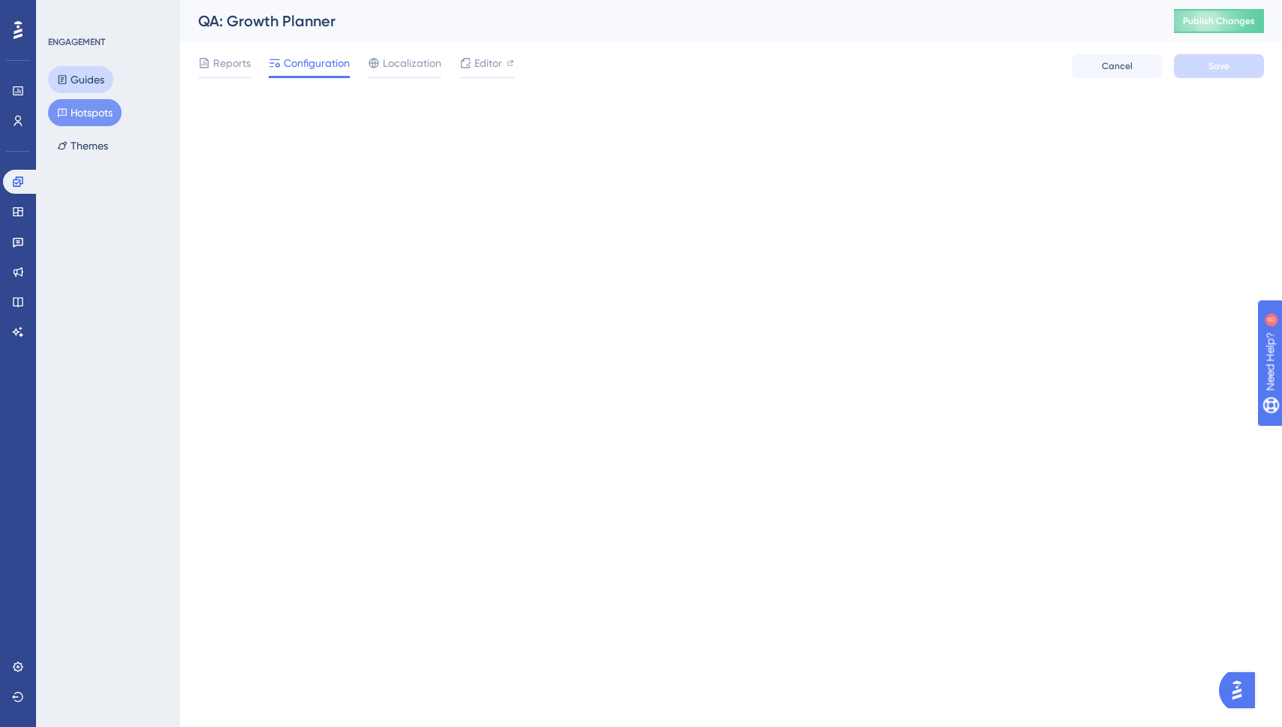
click at [99, 80] on button "Guides" at bounding box center [80, 79] width 65 height 27
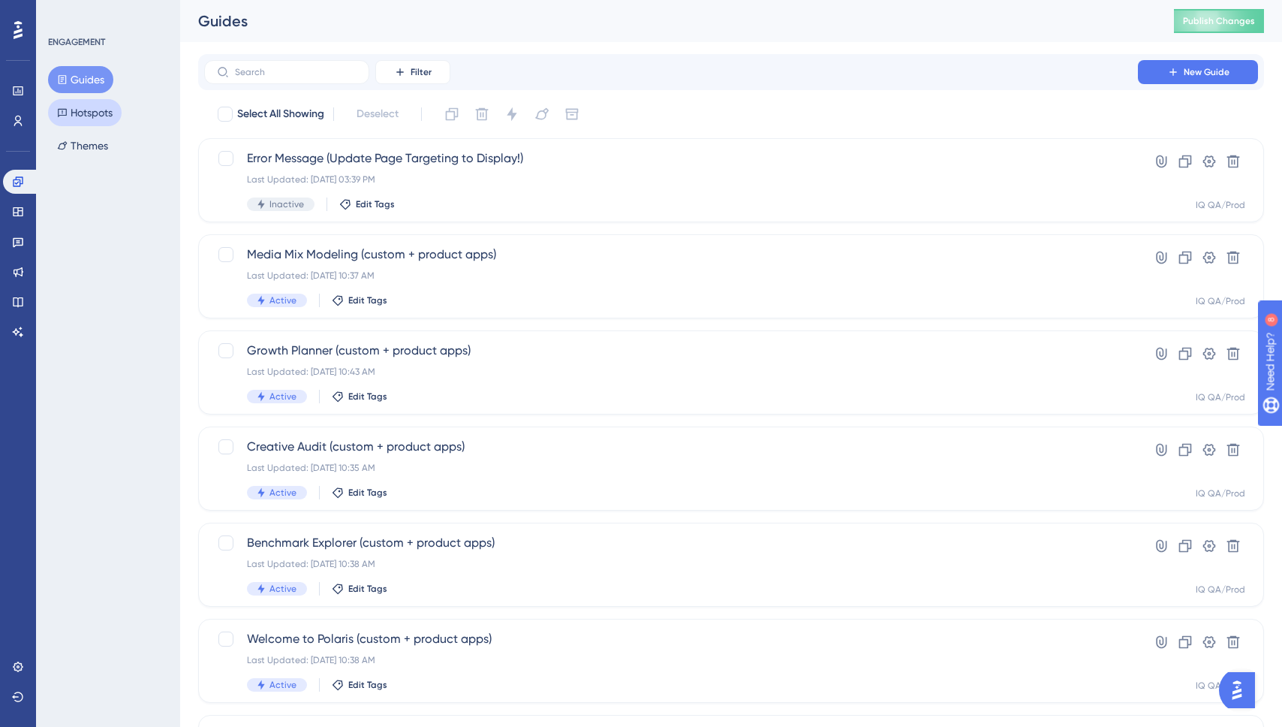
click at [95, 114] on button "Hotspots" at bounding box center [85, 112] width 74 height 27
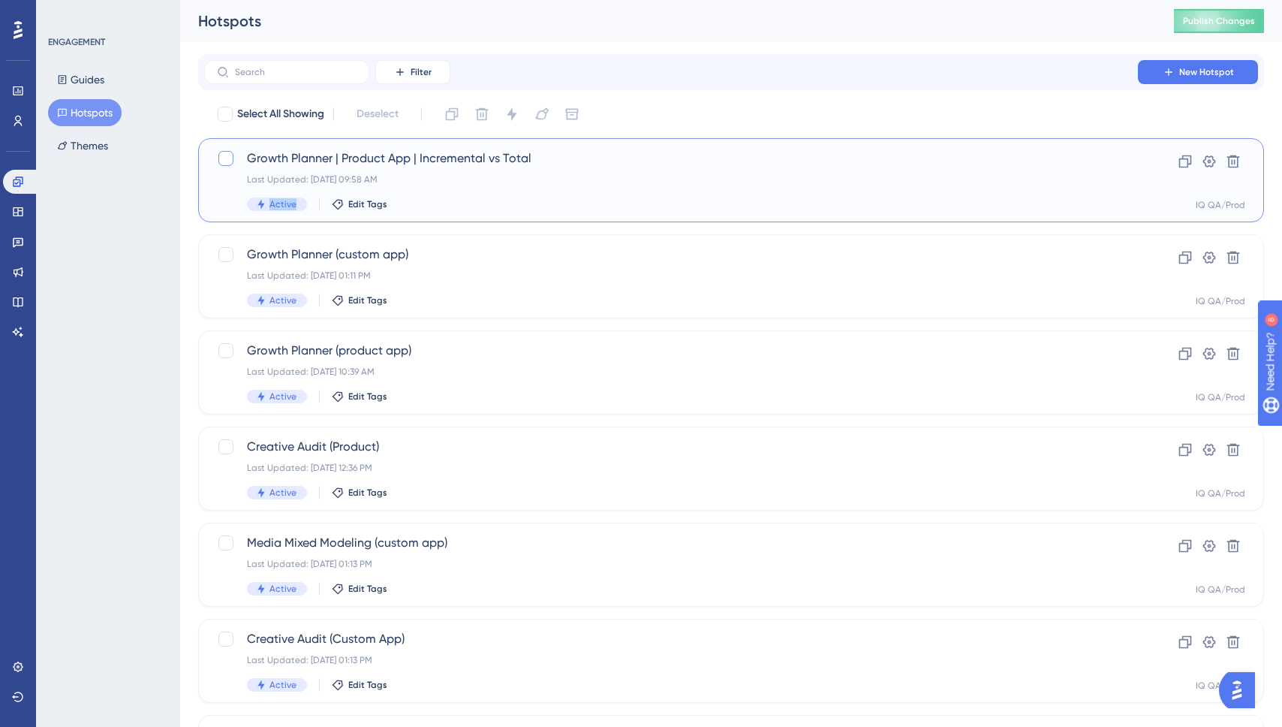
drag, startPoint x: 477, startPoint y: 210, endPoint x: 231, endPoint y: 158, distance: 250.9
click at [231, 158] on div "Growth Planner | Product App | Incremental vs Total Last Updated: Aug 19 2025, …" at bounding box center [656, 180] width 878 height 62
